Goal: Transaction & Acquisition: Purchase product/service

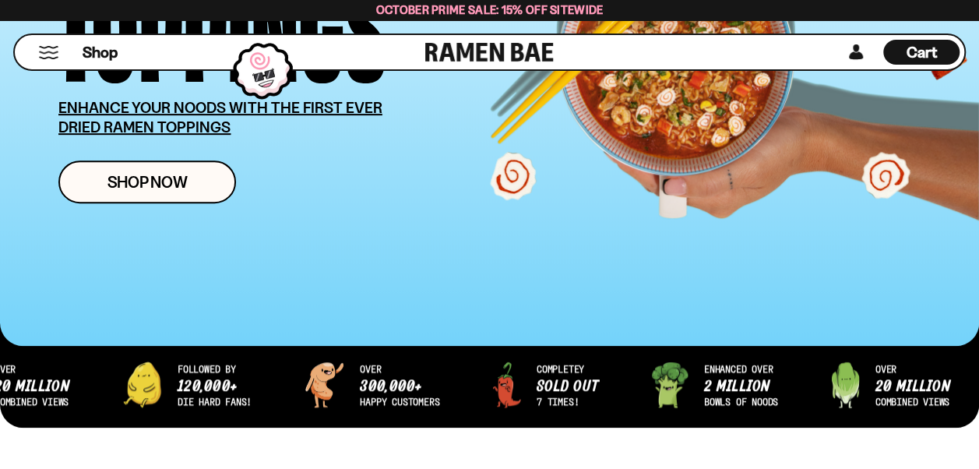
scroll to position [390, 0]
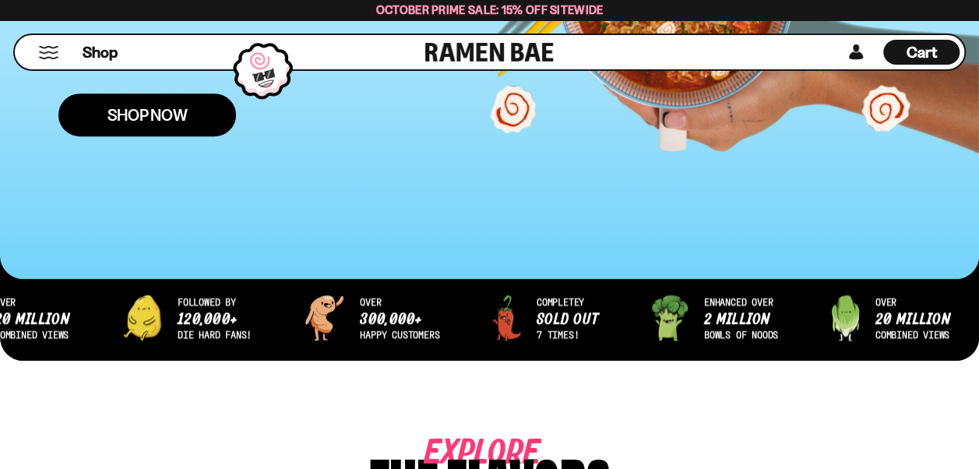
click at [157, 107] on span "Shop Now" at bounding box center [148, 115] width 80 height 16
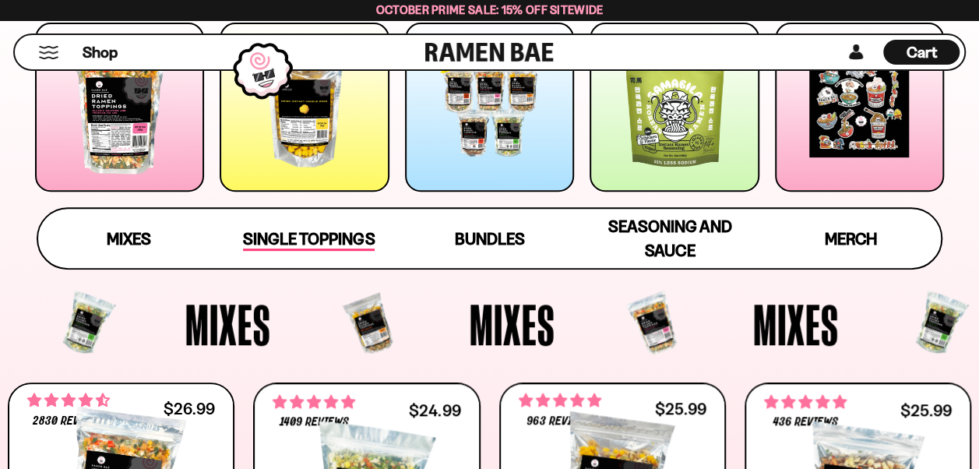
scroll to position [234, 0]
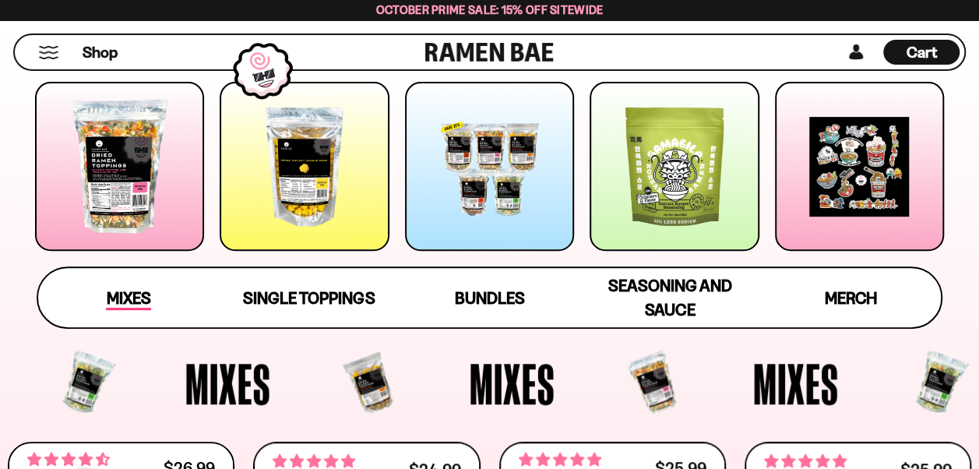
click at [122, 294] on span "Mixes" at bounding box center [128, 299] width 44 height 22
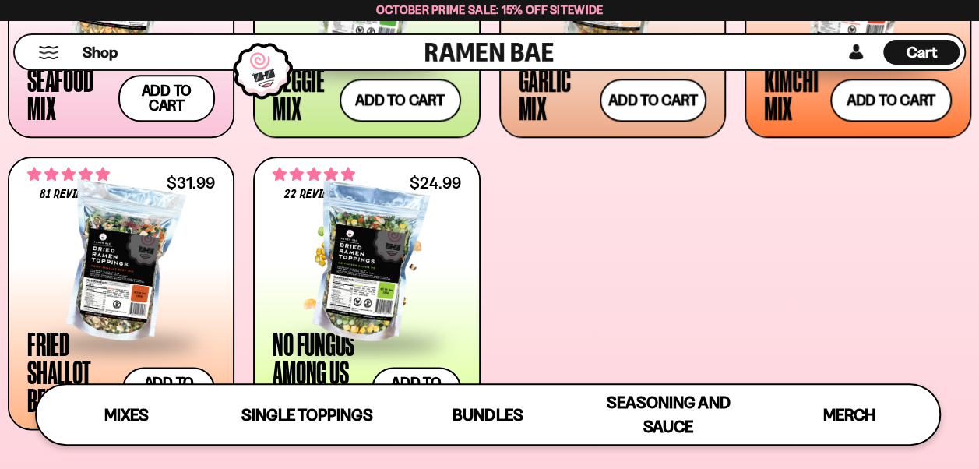
scroll to position [894, 0]
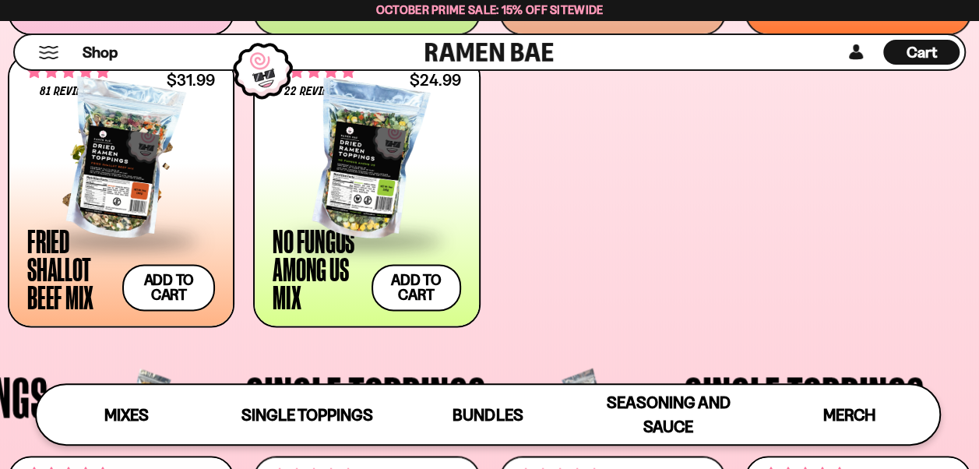
click at [50, 242] on span at bounding box center [121, 240] width 188 height 55
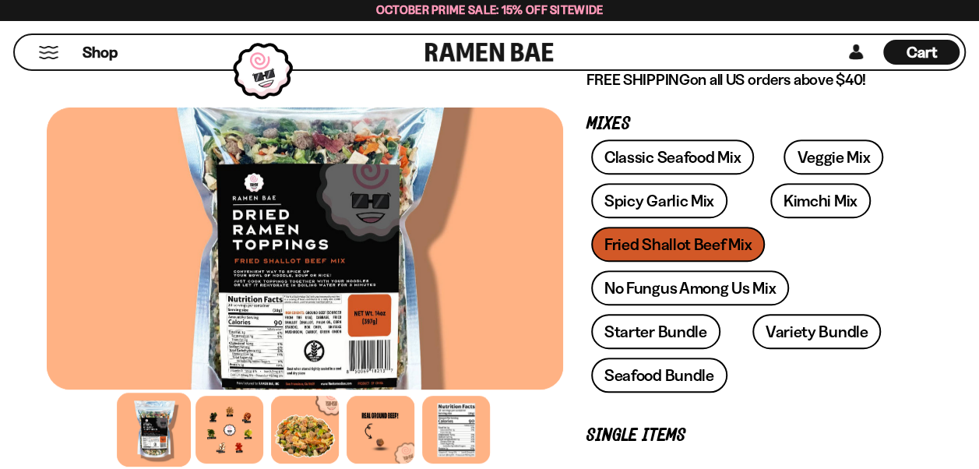
scroll to position [312, 0]
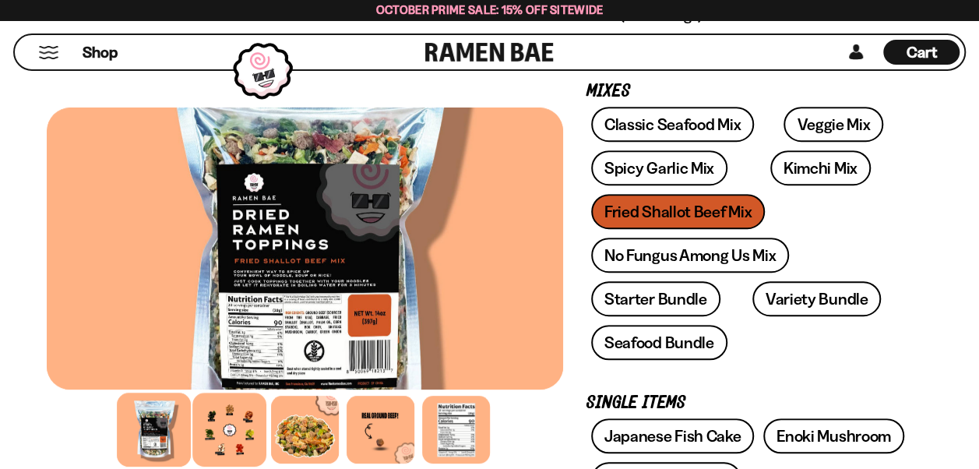
click at [230, 427] on div at bounding box center [229, 430] width 74 height 74
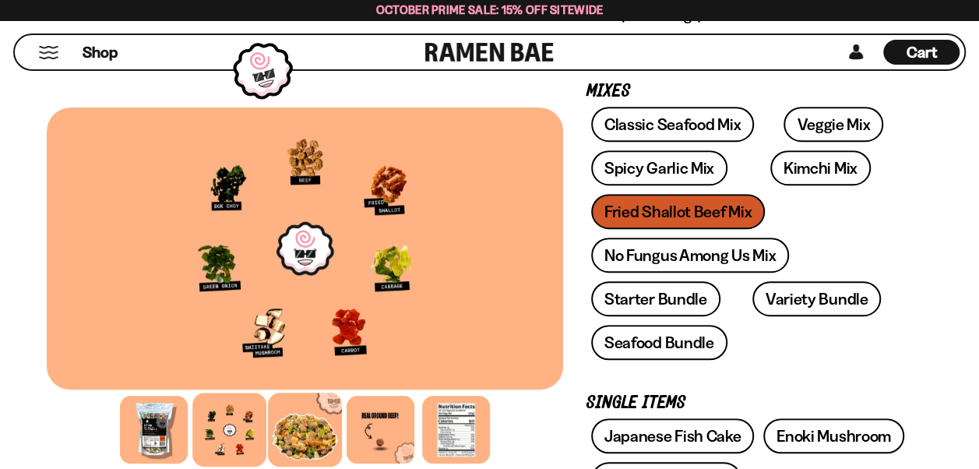
click at [305, 434] on div at bounding box center [305, 430] width 74 height 74
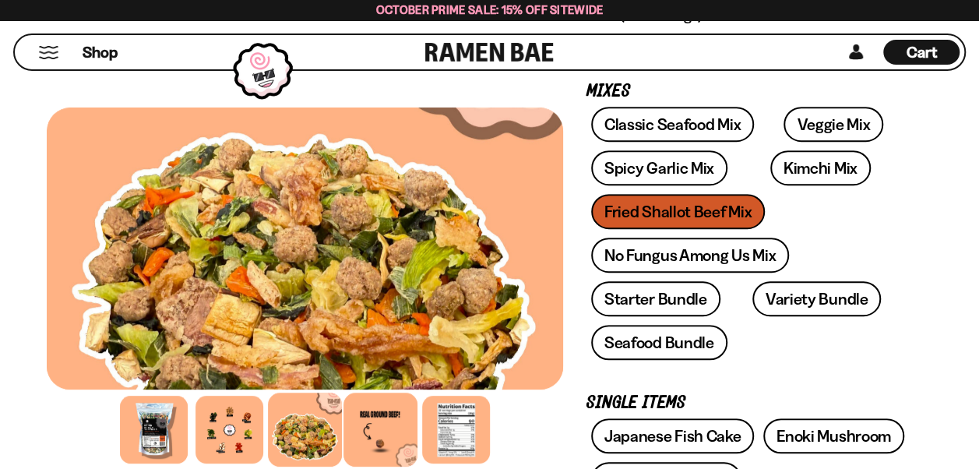
click at [380, 430] on div at bounding box center [381, 430] width 74 height 74
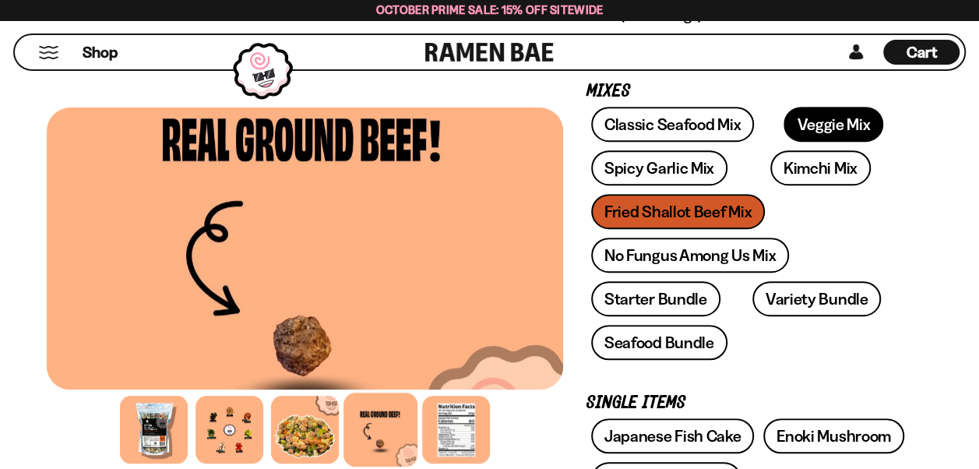
click at [816, 118] on link "Veggie Mix" at bounding box center [834, 124] width 100 height 35
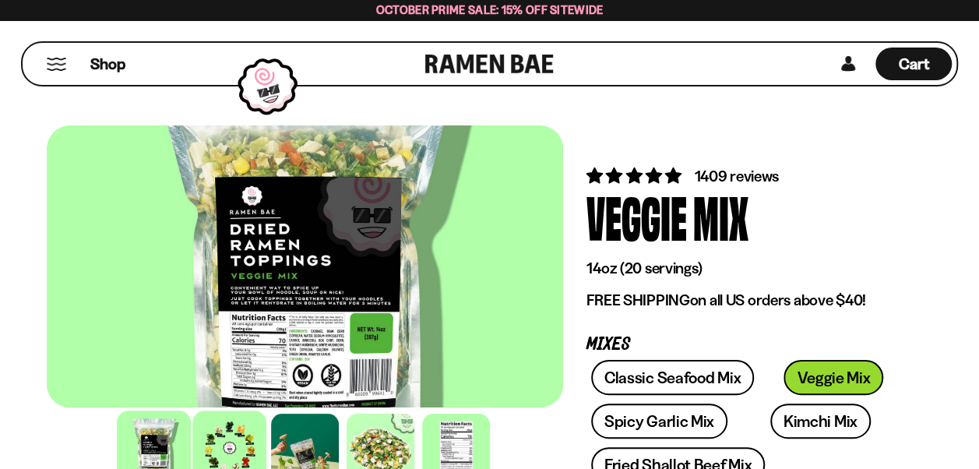
click at [223, 457] on div at bounding box center [229, 448] width 74 height 74
